Goal: Task Accomplishment & Management: Manage account settings

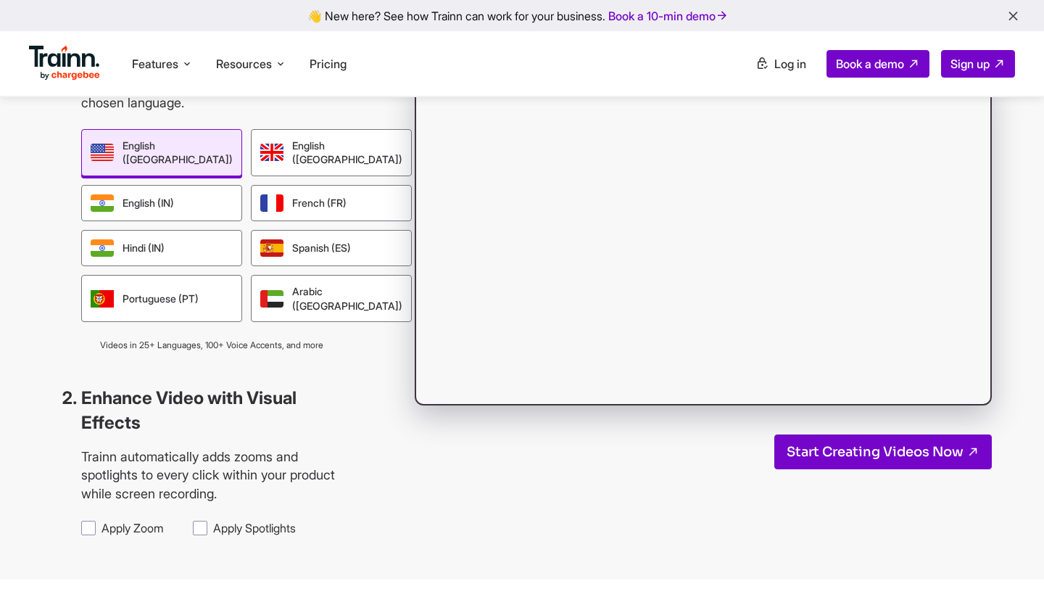
scroll to position [1448, 0]
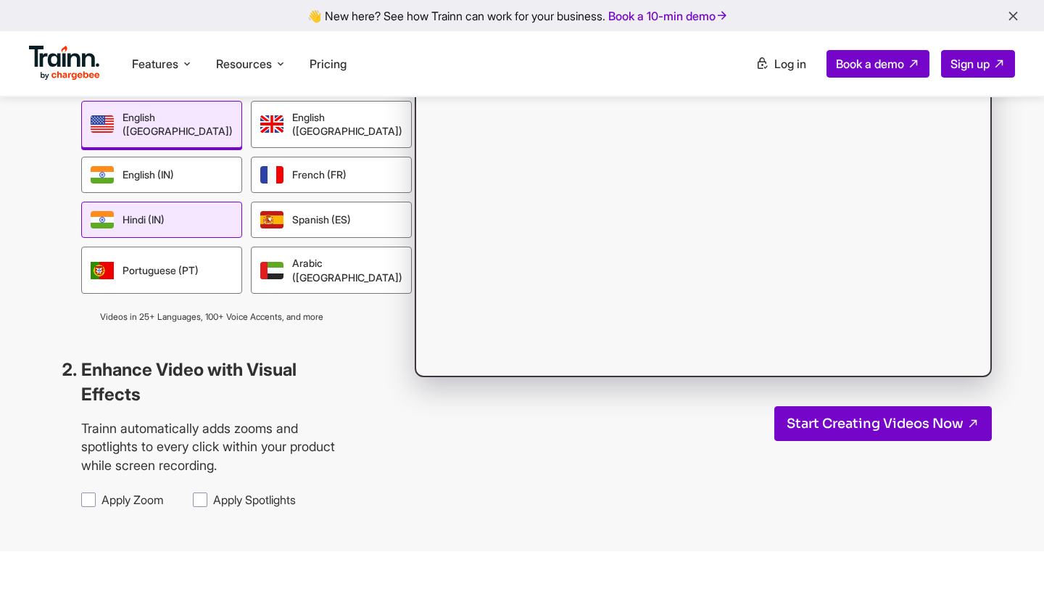
click at [154, 202] on div "Hindi (IN)" at bounding box center [161, 220] width 161 height 36
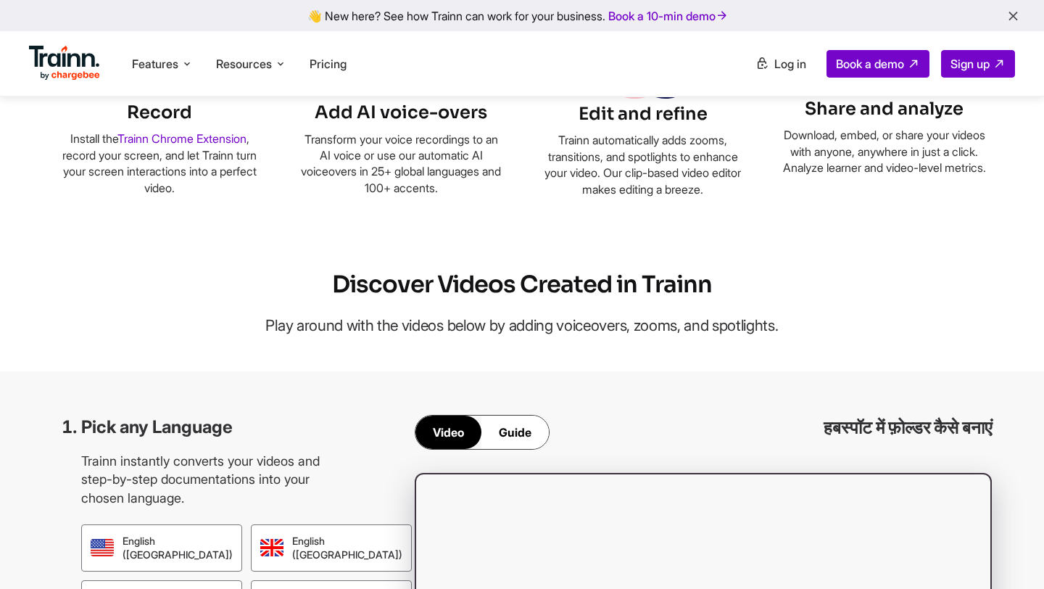
scroll to position [1273, 0]
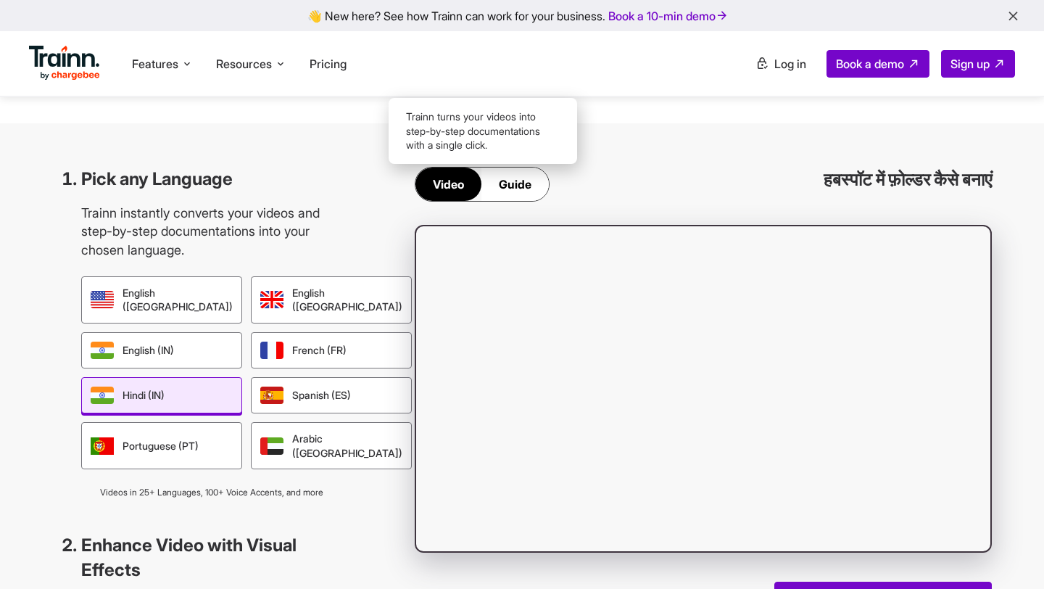
click at [506, 180] on div "Guide" at bounding box center [515, 184] width 67 height 33
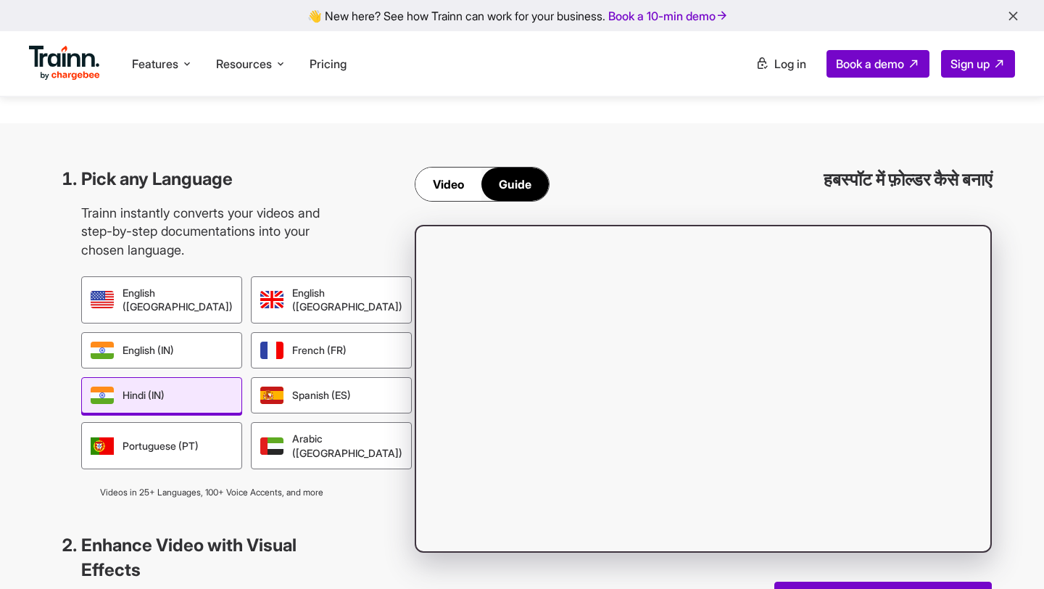
click at [453, 181] on div "Video" at bounding box center [449, 184] width 66 height 33
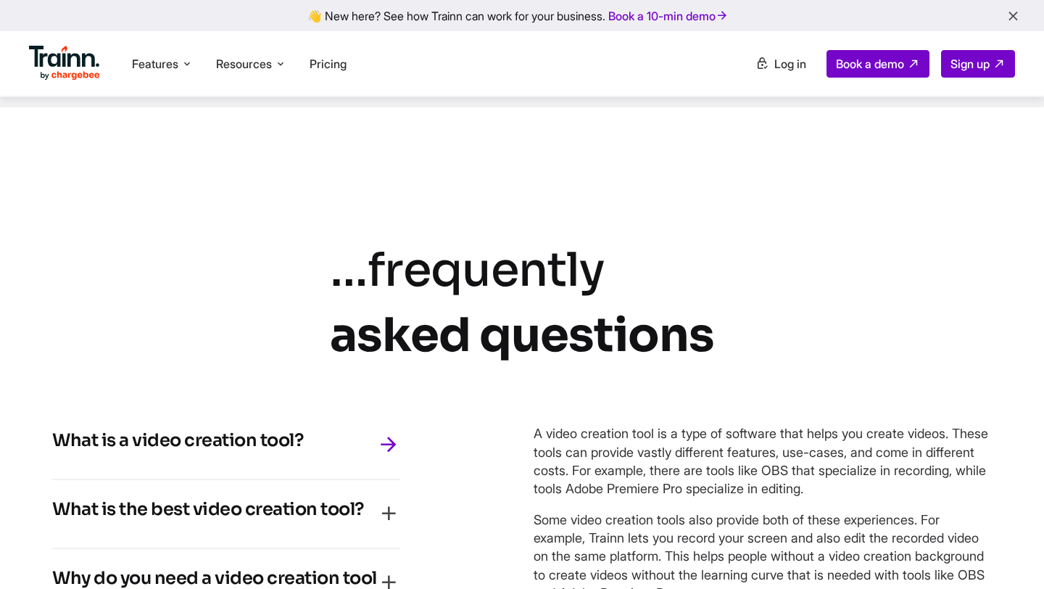
scroll to position [6355, 0]
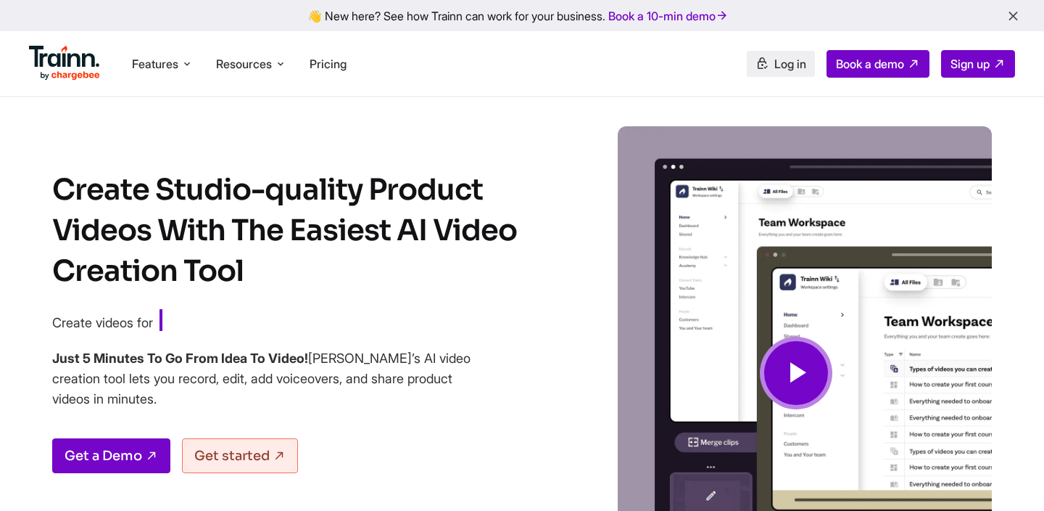
click at [775, 53] on link "Log in" at bounding box center [781, 64] width 68 height 26
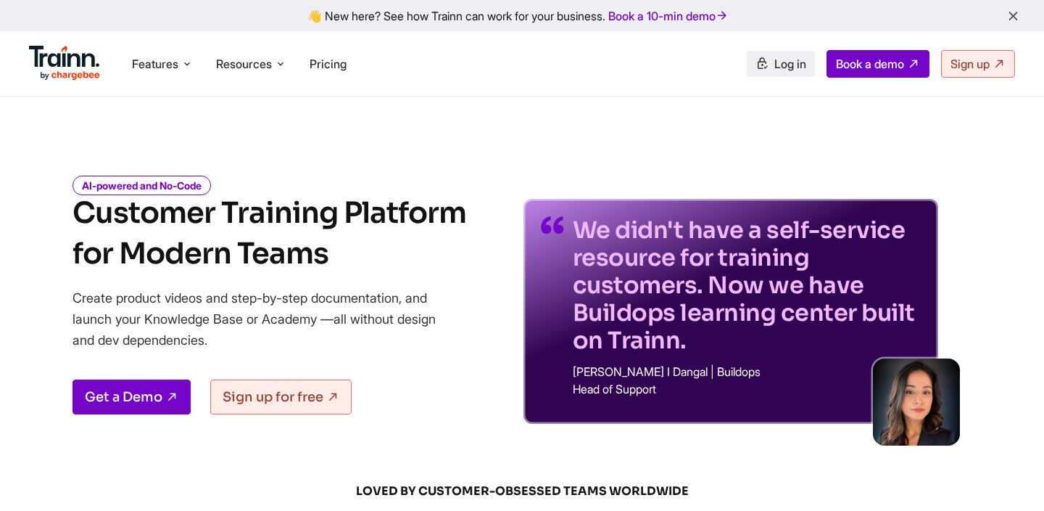
click at [775, 64] on span "Log in" at bounding box center [791, 64] width 32 height 15
click at [803, 61] on link "Log in" at bounding box center [781, 64] width 68 height 26
